Goal: Task Accomplishment & Management: Manage account settings

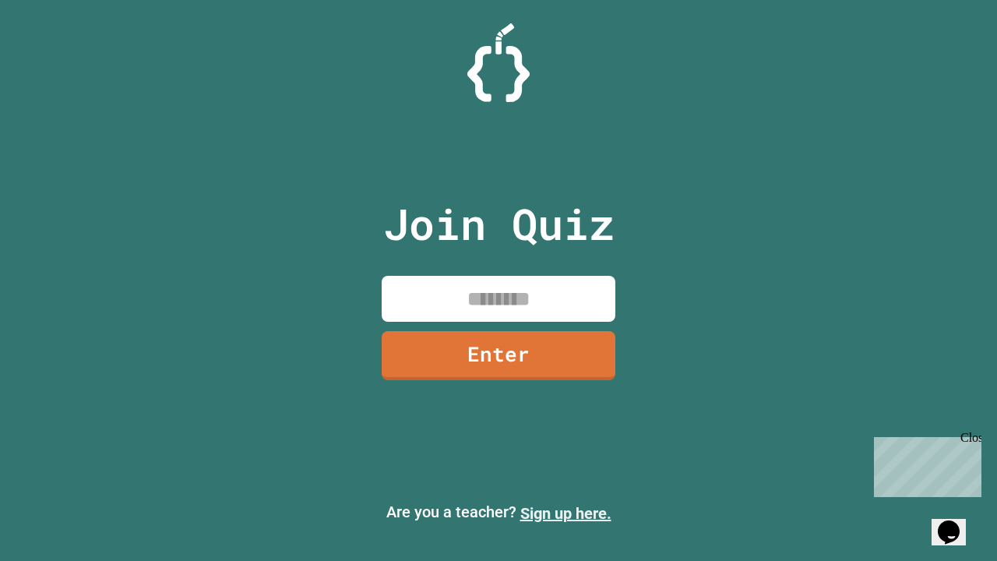
click at [566, 513] on link "Sign up here." at bounding box center [565, 513] width 91 height 19
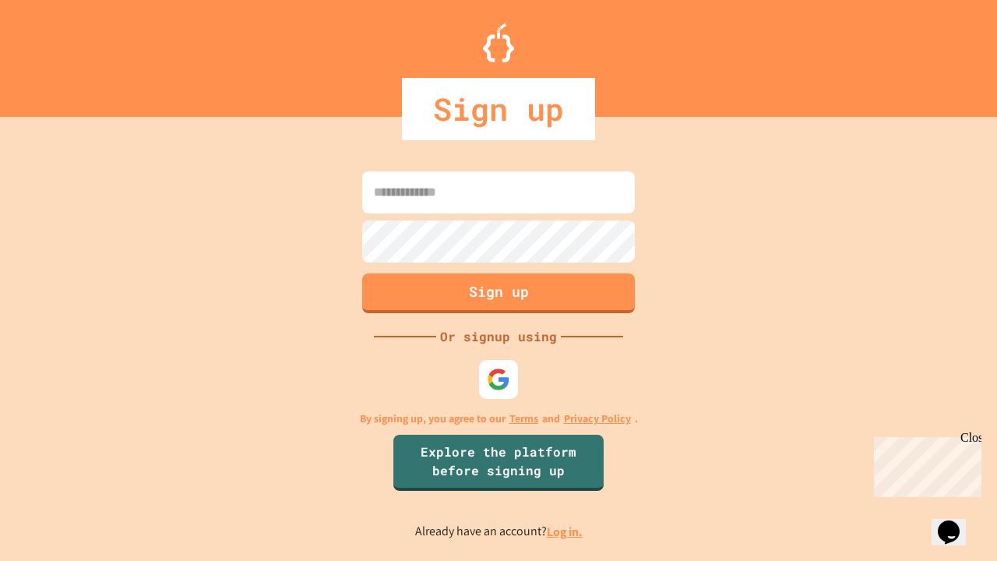
click at [566, 531] on link "Log in." at bounding box center [565, 532] width 36 height 16
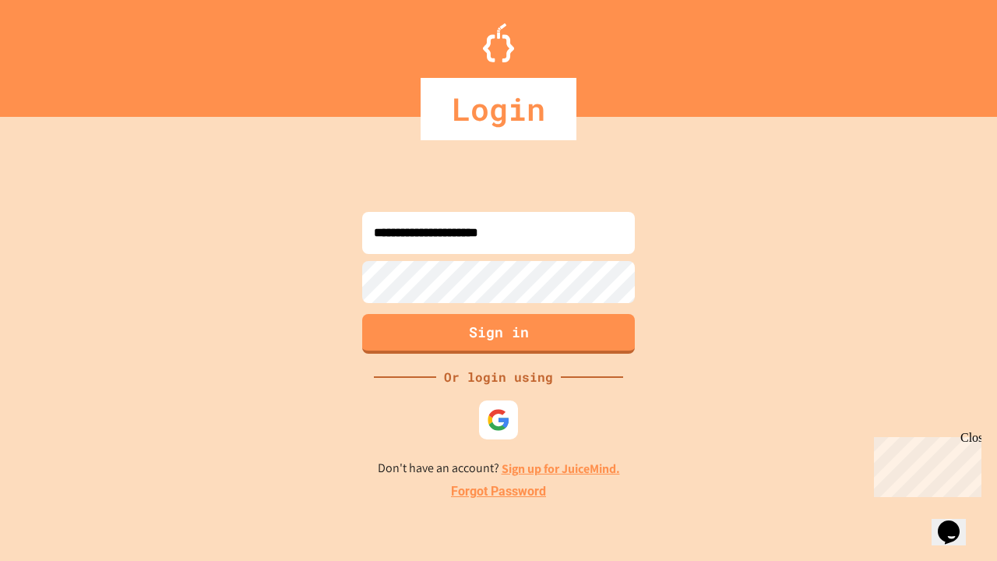
type input "**********"
